Goal: Task Accomplishment & Management: Complete application form

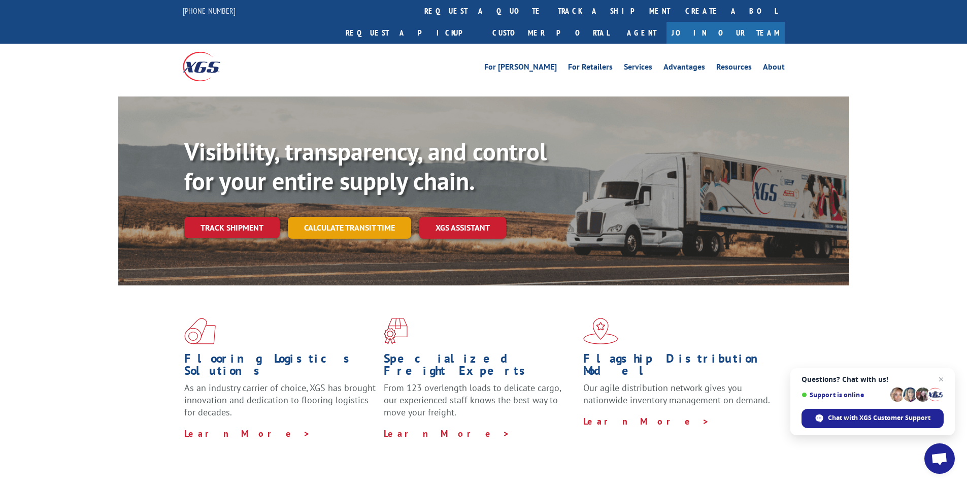
click at [361, 217] on link "Calculate transit time" at bounding box center [349, 228] width 123 height 22
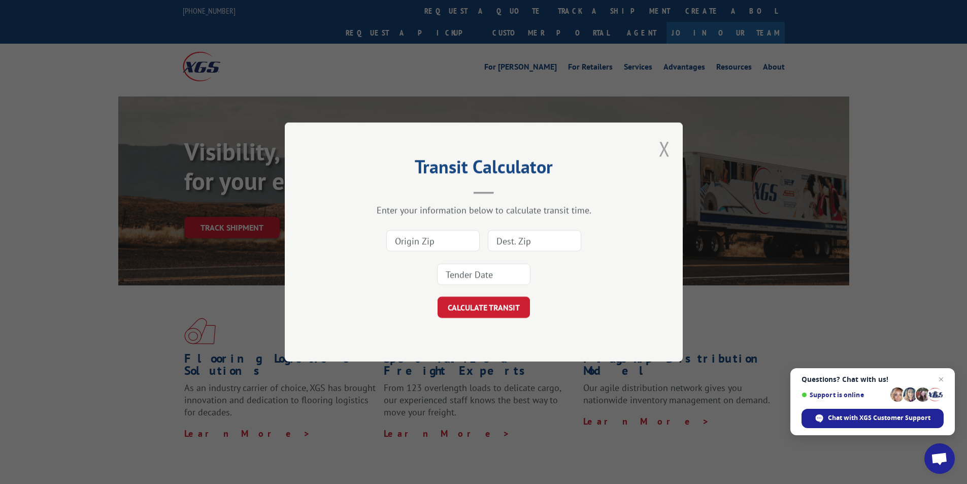
click at [667, 146] on button "Close modal" at bounding box center [664, 148] width 11 height 27
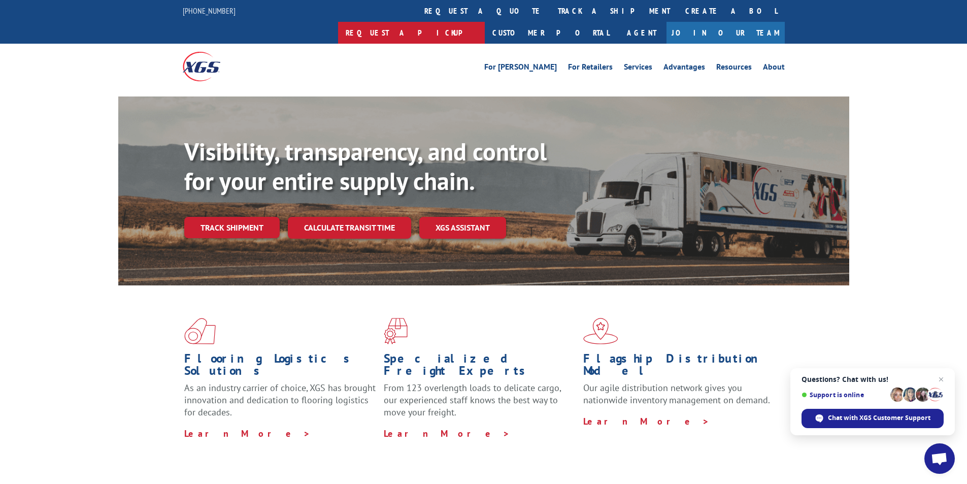
click at [485, 22] on link "Request a pickup" at bounding box center [411, 33] width 147 height 22
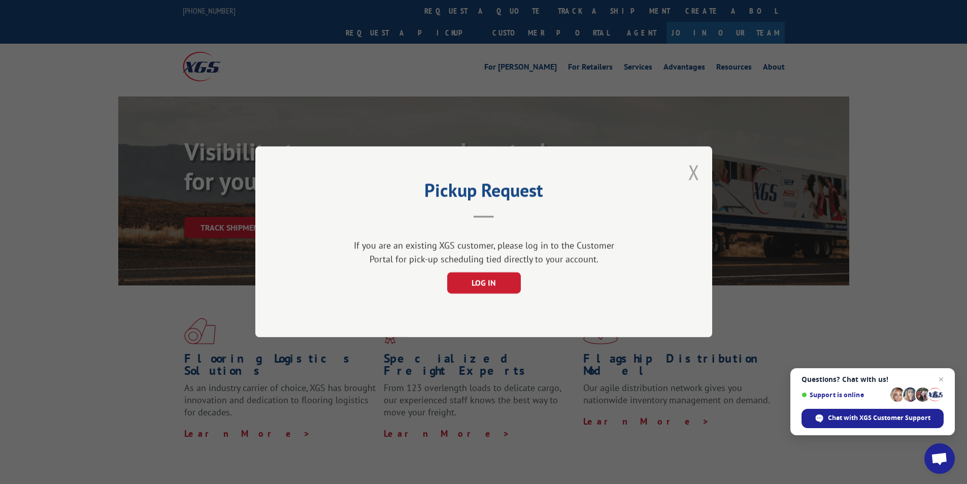
click at [692, 172] on button "Close modal" at bounding box center [693, 172] width 11 height 27
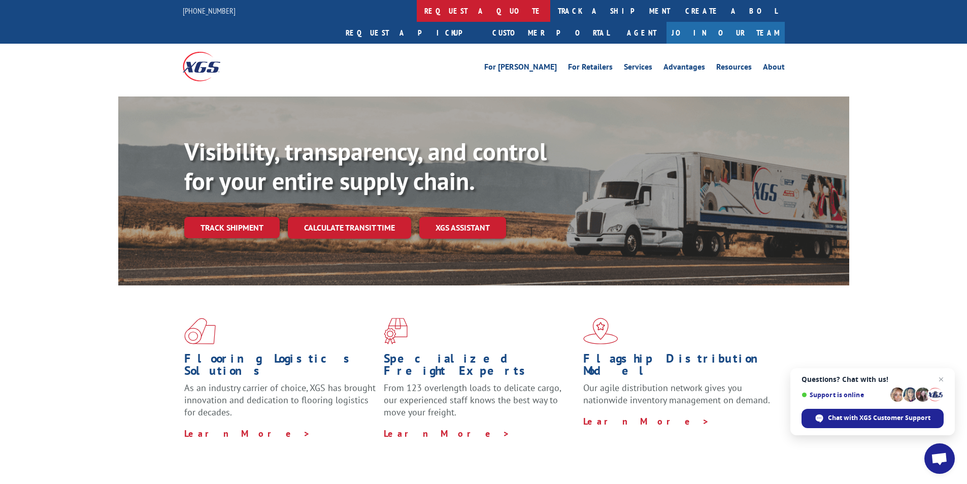
click at [417, 14] on link "request a quote" at bounding box center [484, 11] width 134 height 22
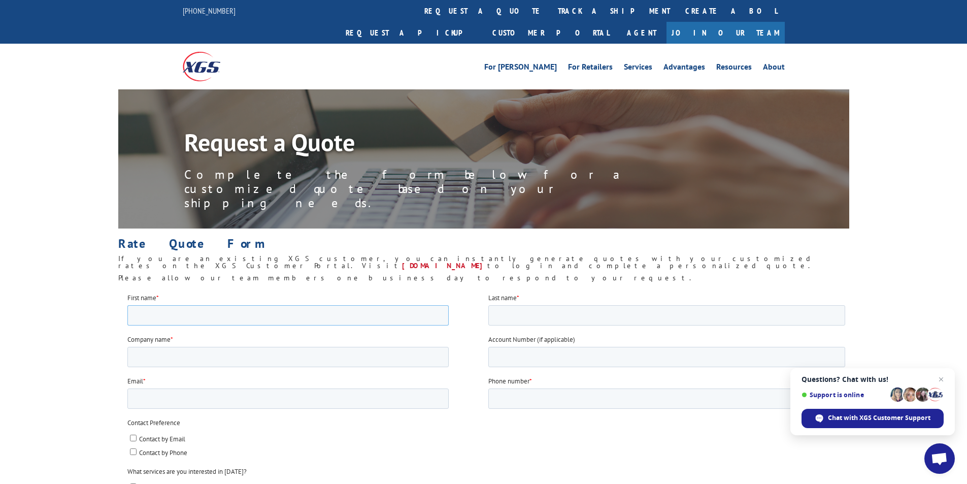
click at [203, 314] on input "First name *" at bounding box center [287, 315] width 321 height 20
type input "luis"
click at [195, 349] on input "Company name *" at bounding box center [287, 356] width 321 height 20
type input "Hadinger Flooring"
click at [166, 406] on input "Email *" at bounding box center [287, 398] width 321 height 20
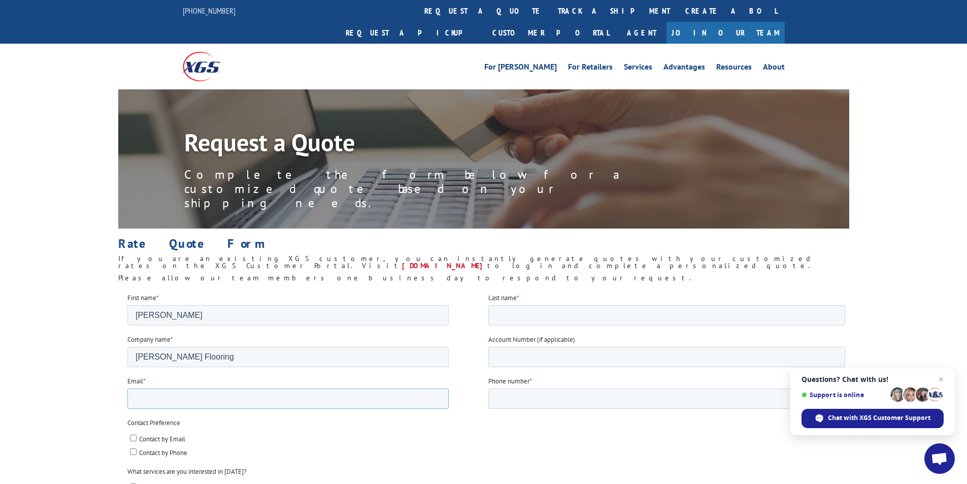
type input "luisMugica@hadinger.com"
click at [494, 313] on input "Last name *" at bounding box center [666, 315] width 357 height 20
type input "mugica"
click at [546, 396] on input "Phone number *" at bounding box center [666, 398] width 357 height 20
type input "12396996135"
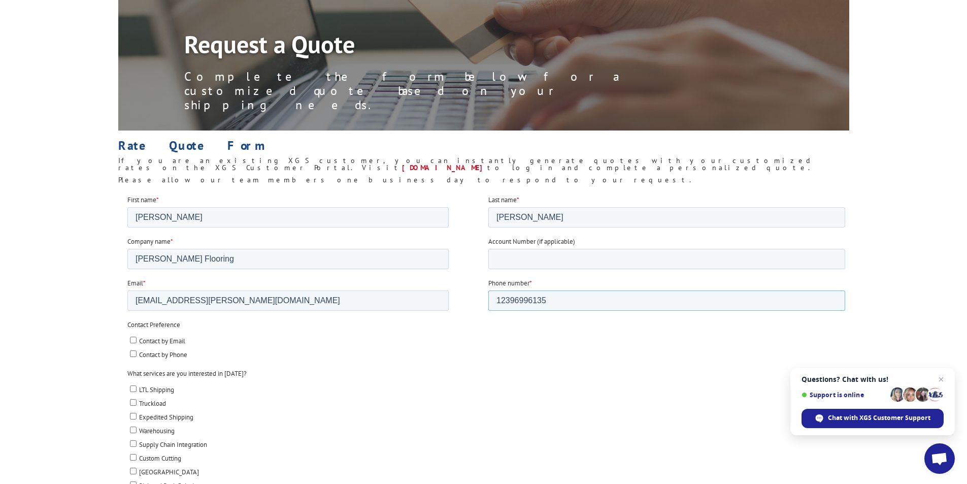
scroll to position [102, 0]
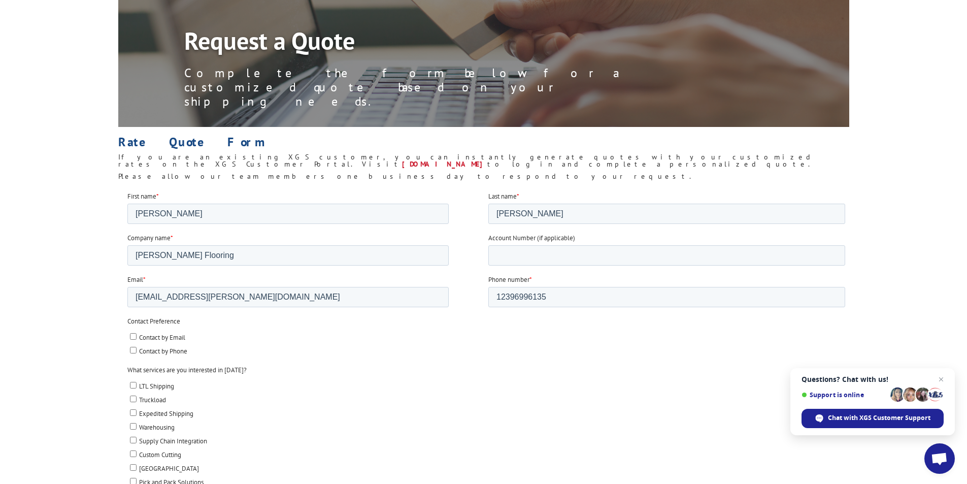
click at [136, 337] on label "Contact by Email" at bounding box center [486, 336] width 715 height 11
click at [136, 337] on input "Contact by Email" at bounding box center [132, 336] width 7 height 7
checkbox input "true"
click at [135, 386] on input "LTL Shipping" at bounding box center [132, 384] width 7 height 7
checkbox input "true"
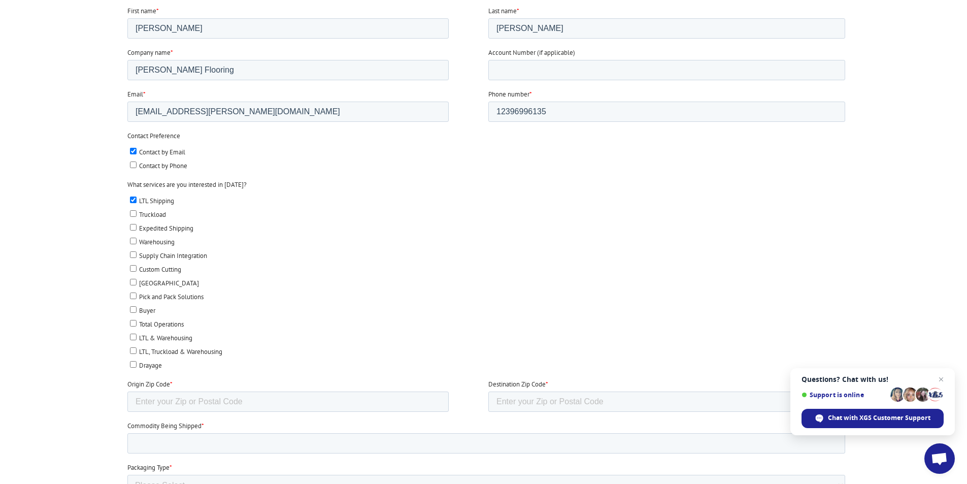
scroll to position [305, 0]
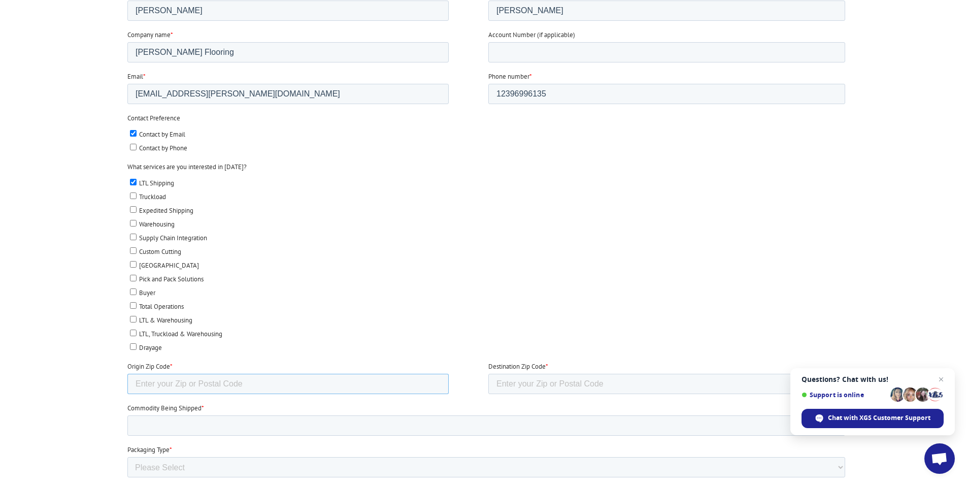
click at [154, 383] on input "Origin Zip Code *" at bounding box center [287, 384] width 321 height 20
type input "32204"
click at [510, 387] on input "Destination Zip Code *" at bounding box center [666, 384] width 357 height 20
type input "49770"
click at [253, 420] on input "Commodity Being Shipped *" at bounding box center [486, 425] width 718 height 20
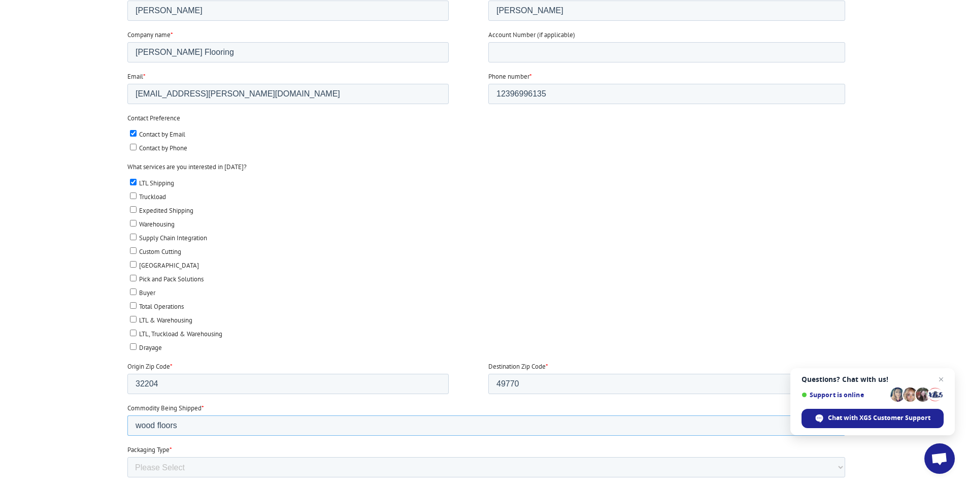
type input "wood floors"
click at [158, 459] on select "Please Select Rolled Goods Palletized" at bounding box center [486, 467] width 718 height 20
select select "Pallets (40"x48")"
click at [127, 477] on select "Please Select Rolled Goods Palletized" at bounding box center [486, 467] width 718 height 20
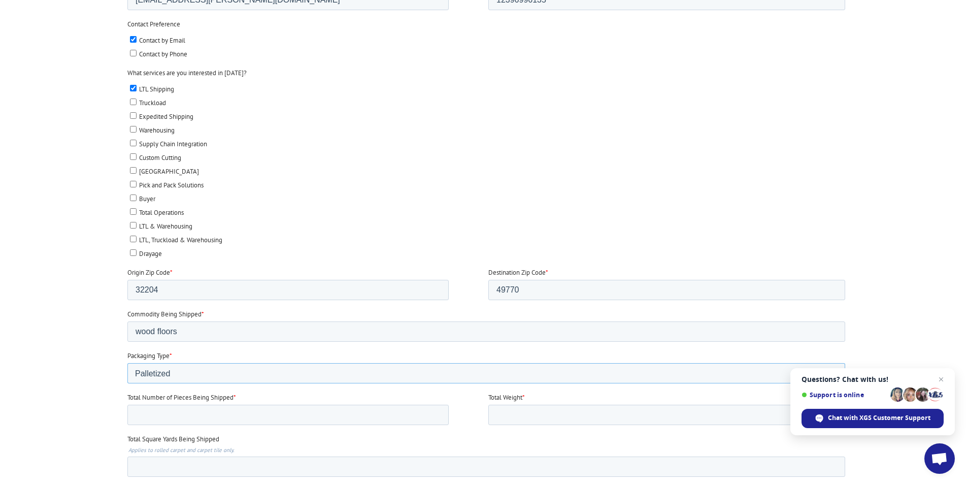
scroll to position [457, 0]
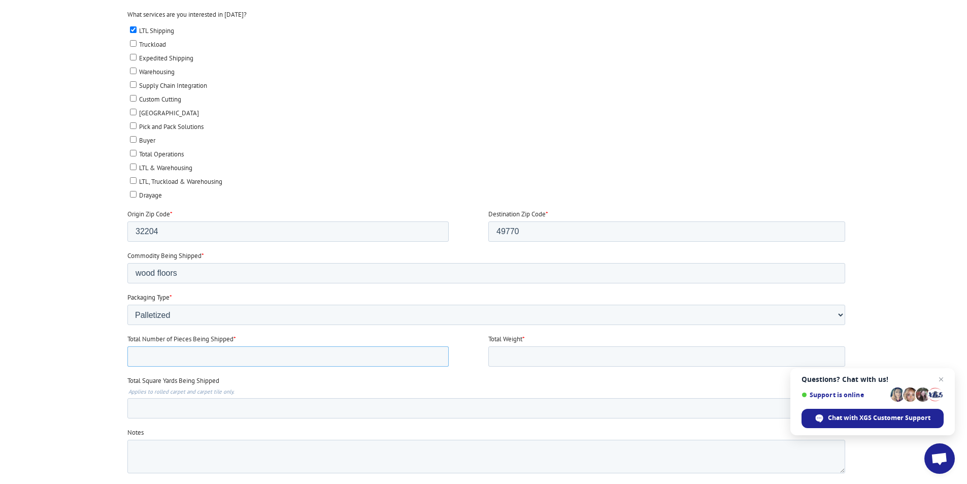
click at [154, 359] on input "Total Number of Pieces Being Shipped *" at bounding box center [287, 356] width 321 height 20
type input "1"
click at [516, 351] on input "Total Weight *" at bounding box center [666, 356] width 357 height 20
type input "900"
click at [190, 408] on input "Total Square Yards Being Shipped" at bounding box center [486, 408] width 718 height 20
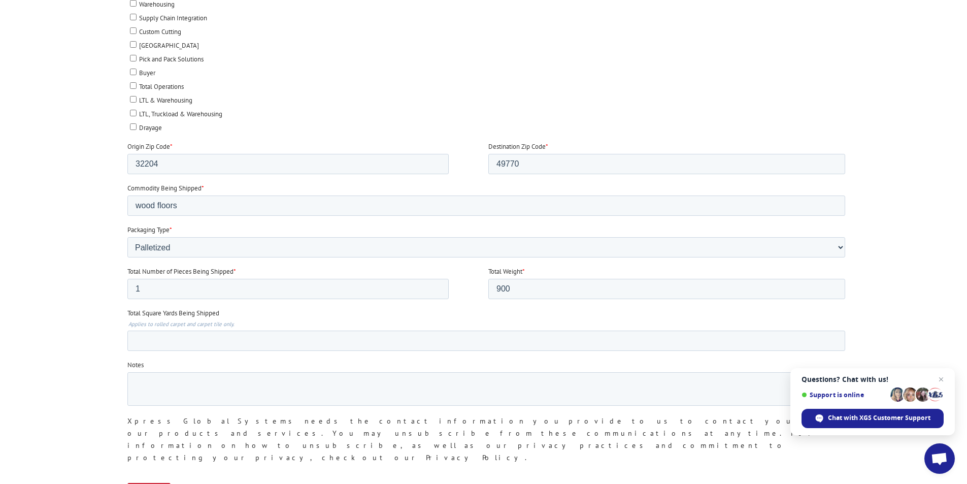
scroll to position [609, 0]
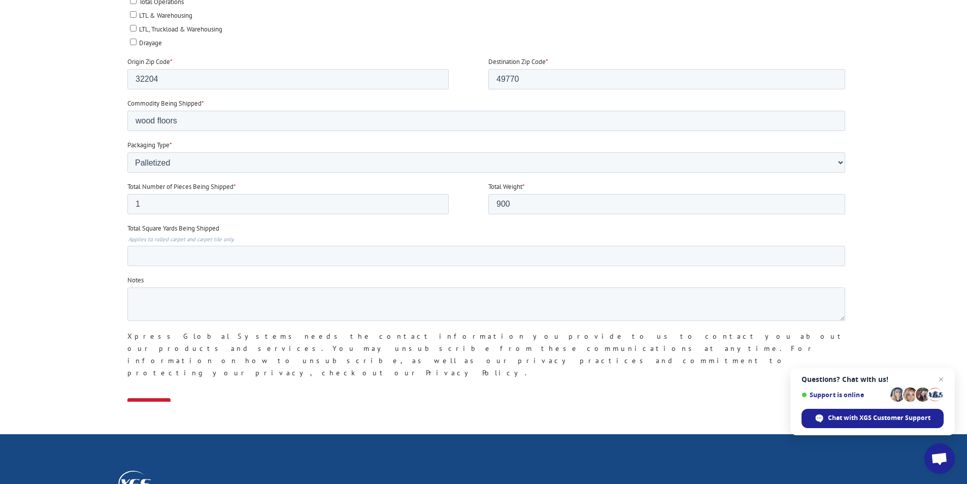
click at [137, 398] on input "Submit" at bounding box center [148, 407] width 43 height 19
